Goal: Information Seeking & Learning: Learn about a topic

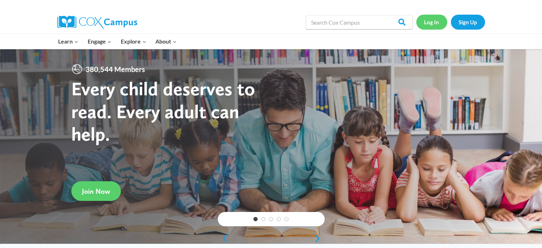
click at [421, 24] on link "Log In" at bounding box center [431, 22] width 31 height 15
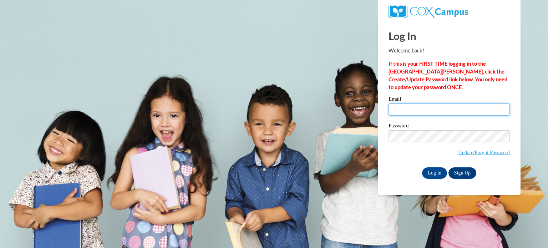
click at [422, 105] on input "Email" at bounding box center [448, 109] width 121 height 12
type input "nadia.jackson@gcpsk12.org"
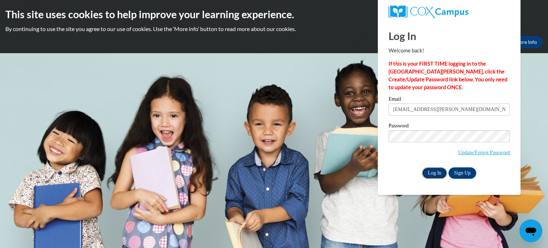
click at [426, 172] on input "Log In" at bounding box center [434, 172] width 25 height 11
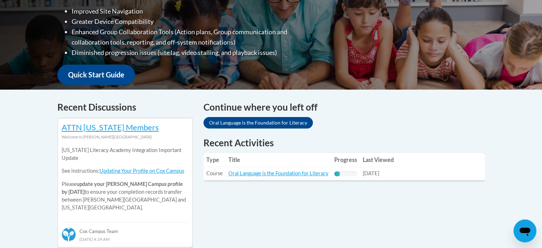
scroll to position [285, 0]
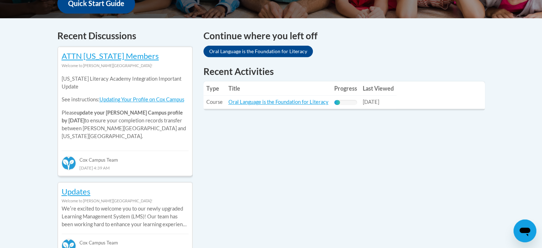
click at [285, 98] on td "Title: Oral Language is the Foundation for Literacy" at bounding box center [279, 102] width 106 height 13
click at [286, 101] on link "Oral Language is the Foundation for Literacy" at bounding box center [279, 102] width 100 height 6
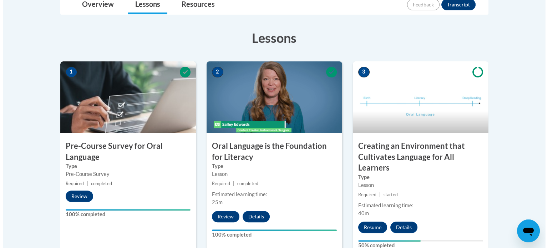
scroll to position [214, 0]
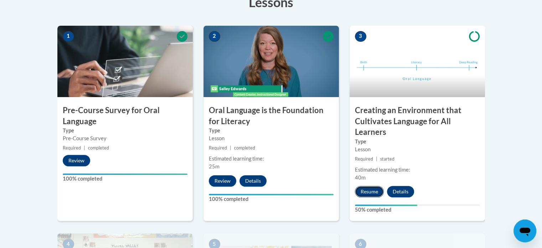
click at [367, 189] on button "Resume" at bounding box center [369, 191] width 29 height 11
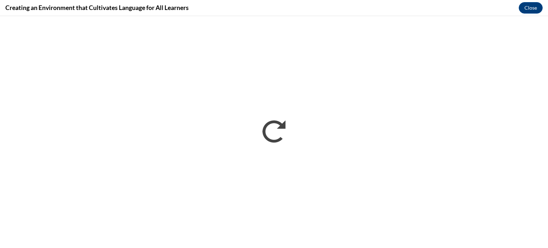
scroll to position [0, 0]
